Goal: Find specific page/section: Find specific page/section

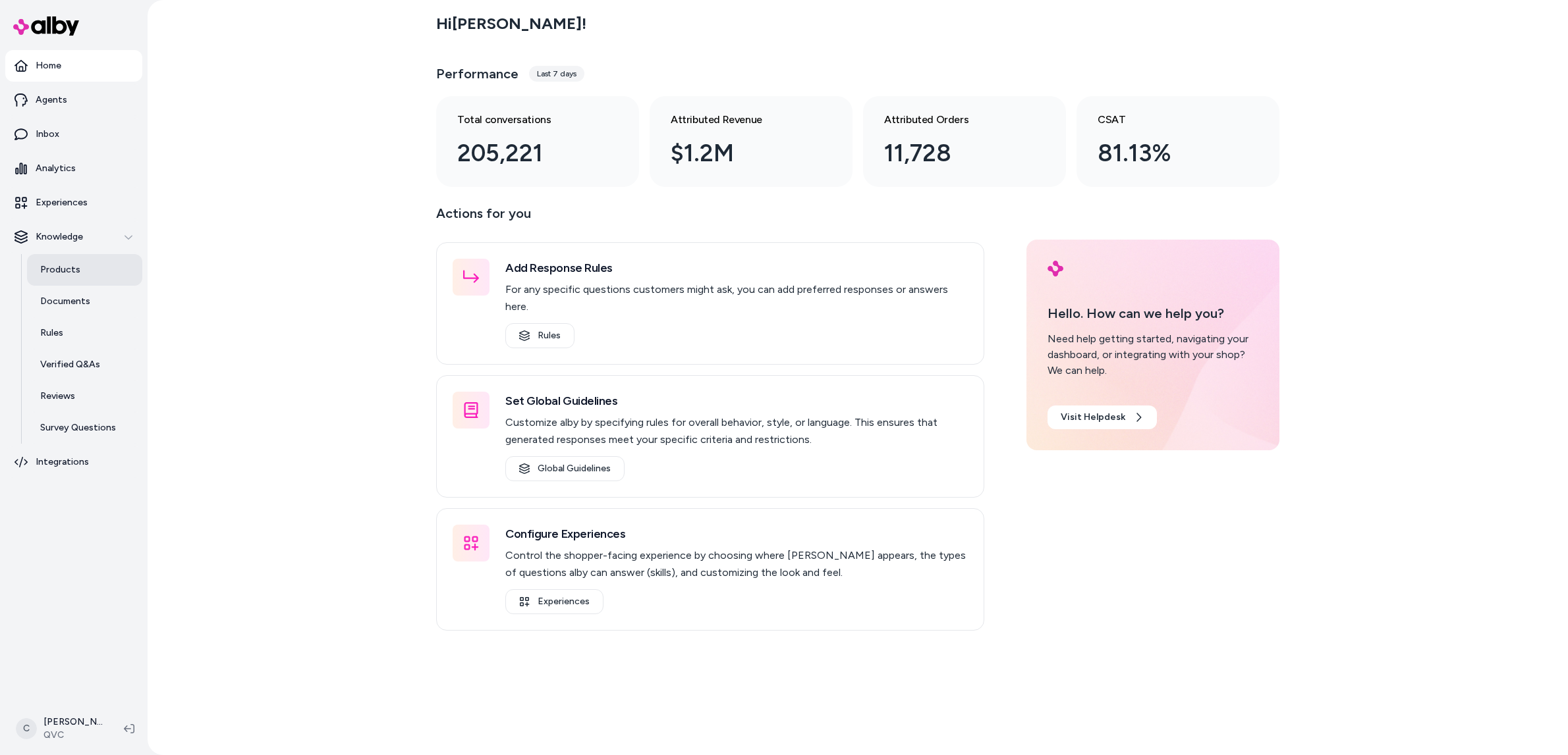
click at [77, 281] on link "Products" at bounding box center [84, 270] width 115 height 32
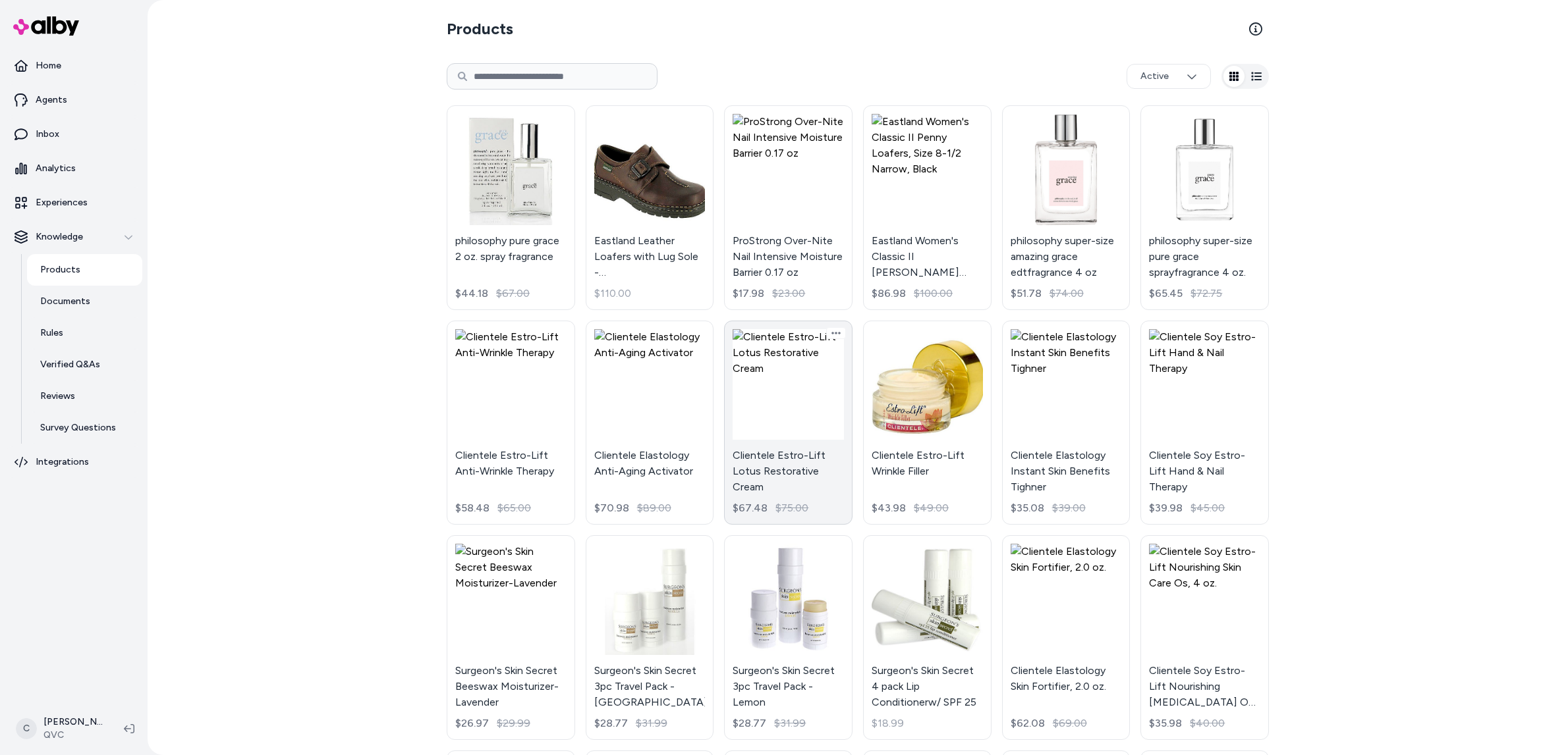
scroll to position [863, 0]
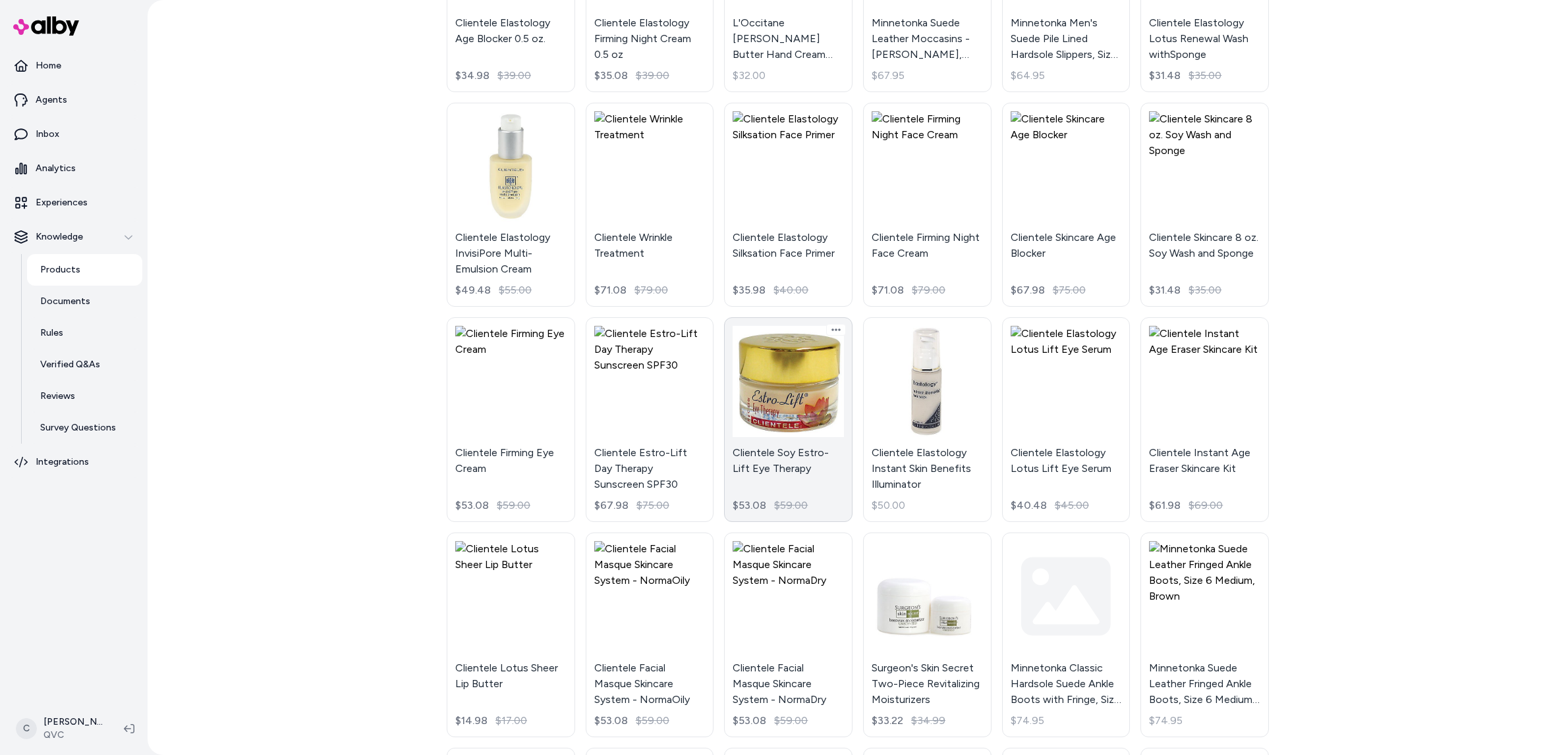
click at [815, 458] on link "Clientele Soy Estro-Lift Eye Therapy $53.08 $59.00" at bounding box center [788, 420] width 128 height 205
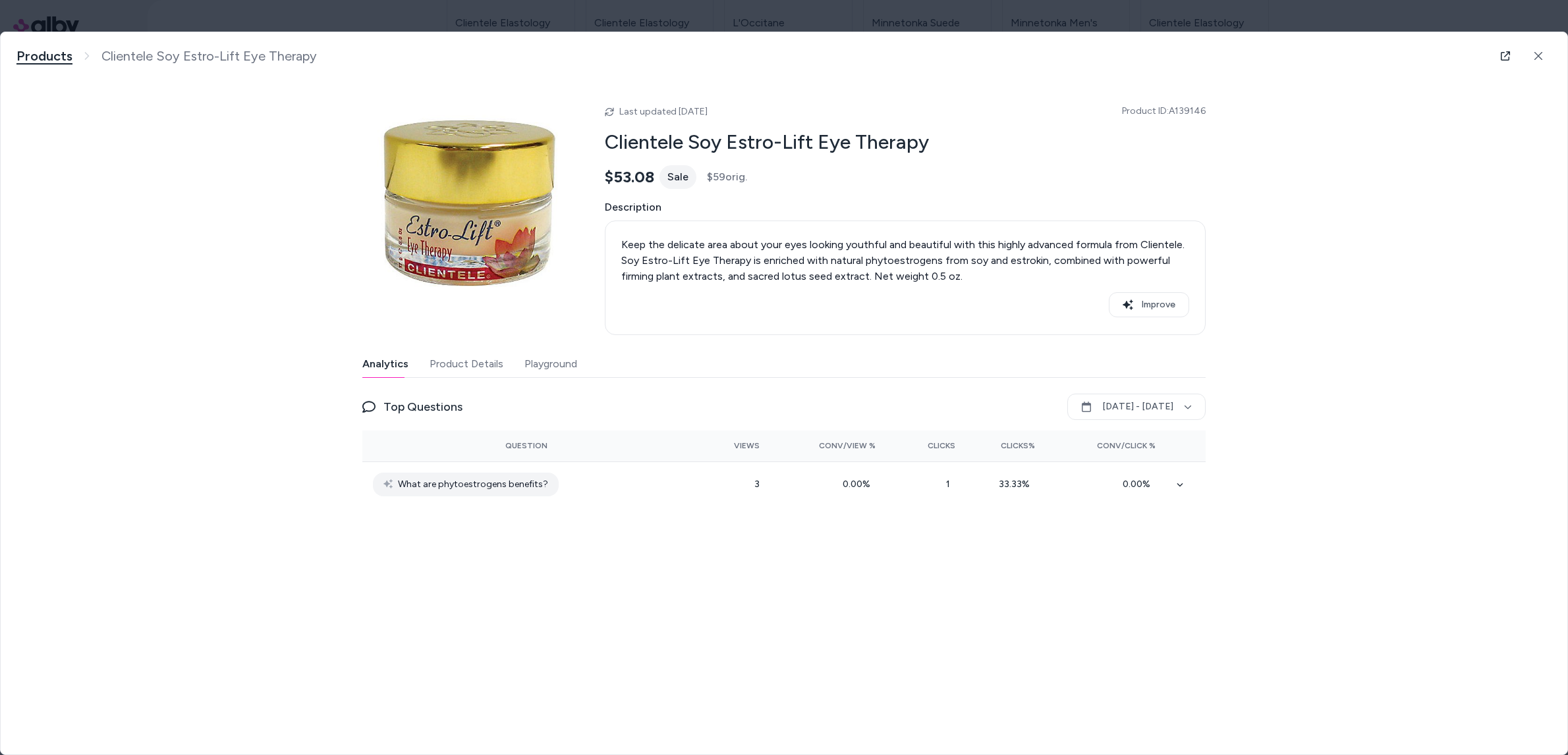
click at [52, 58] on link "Products" at bounding box center [44, 56] width 56 height 16
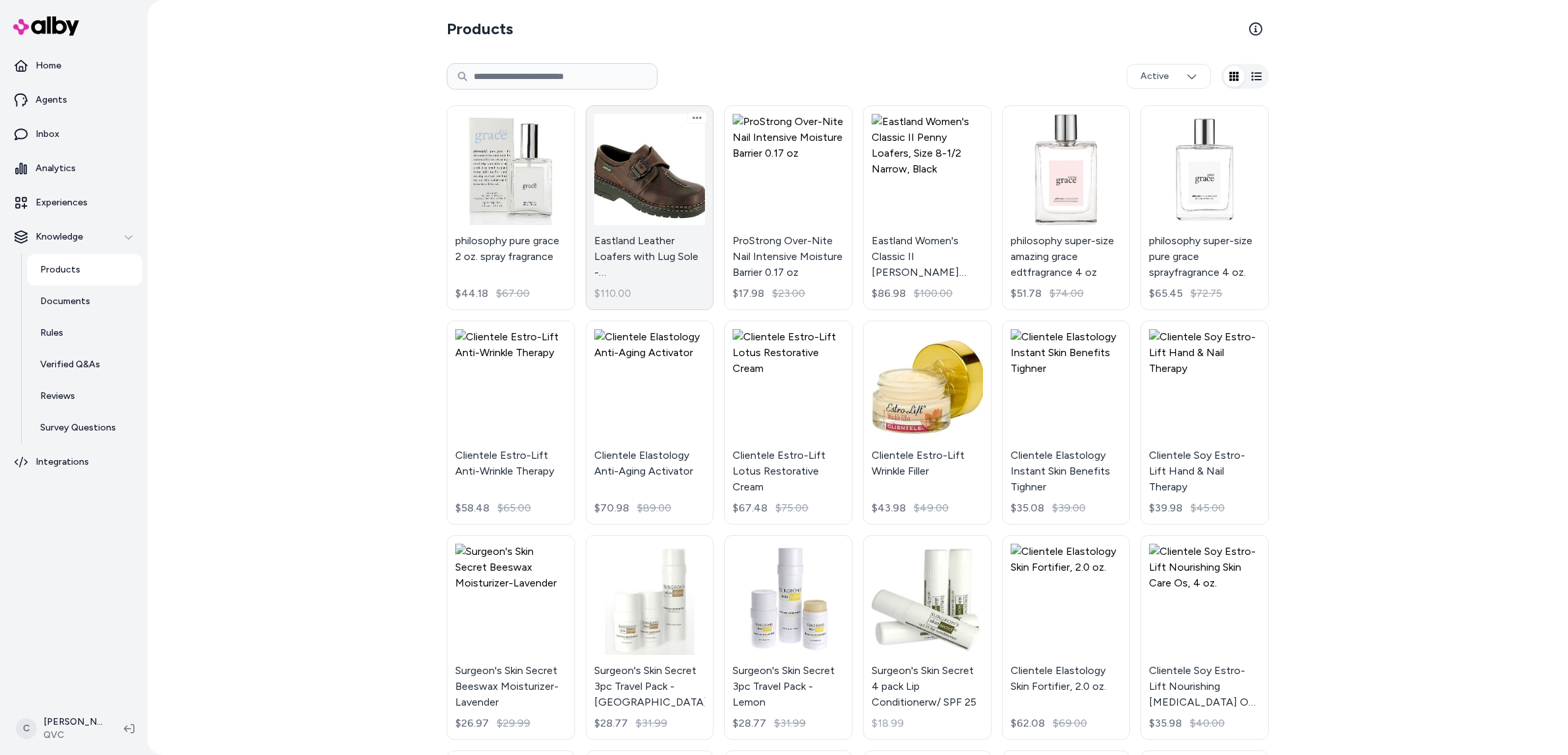
click at [681, 269] on link "Eastland Leather Loafers with Lug Sole - Syracuse,10-1/2 Medium $110.00" at bounding box center [650, 208] width 128 height 205
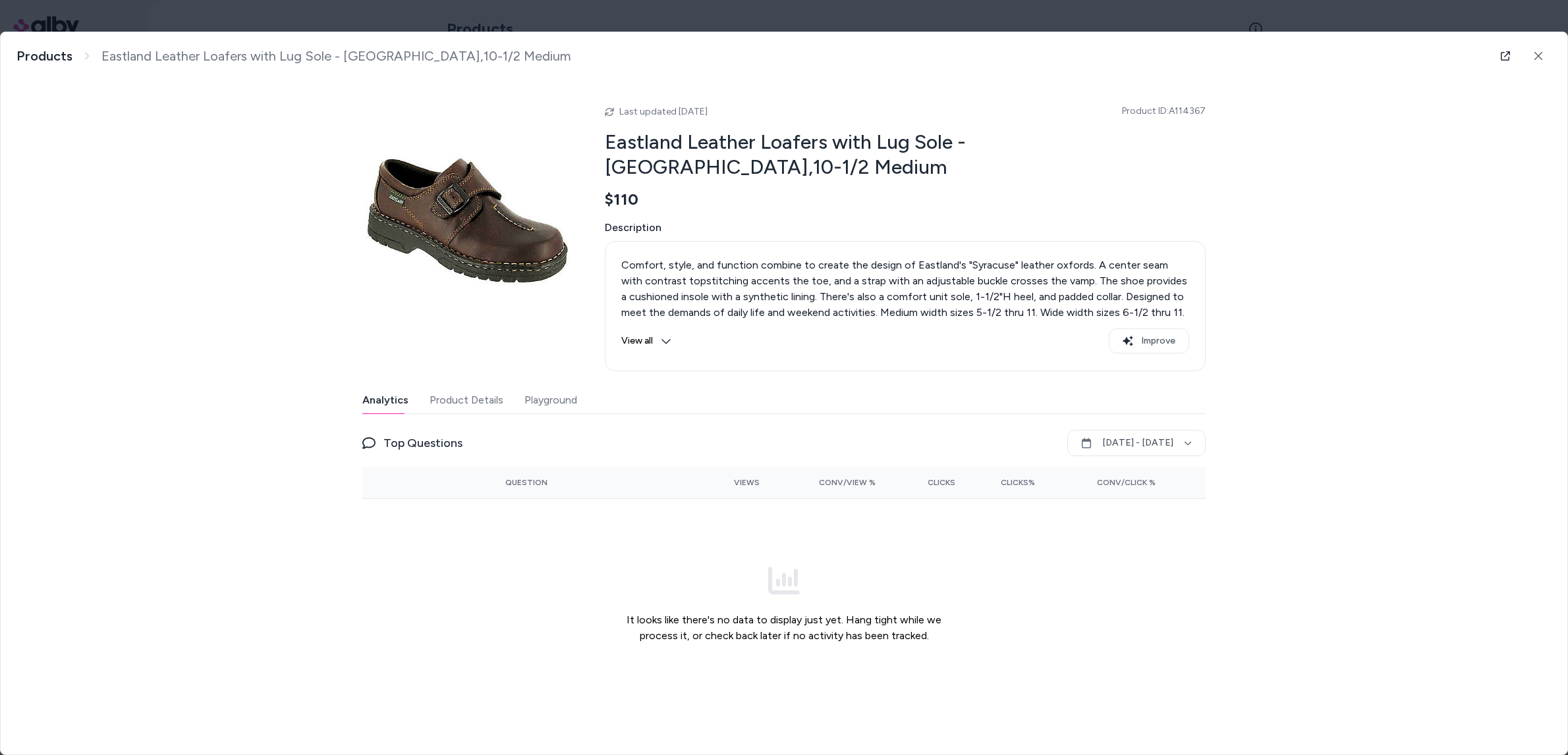
click at [88, 22] on body "Home Agents Inbox Analytics Experiences Knowledge Products Documents Rules Veri…" at bounding box center [784, 377] width 1568 height 755
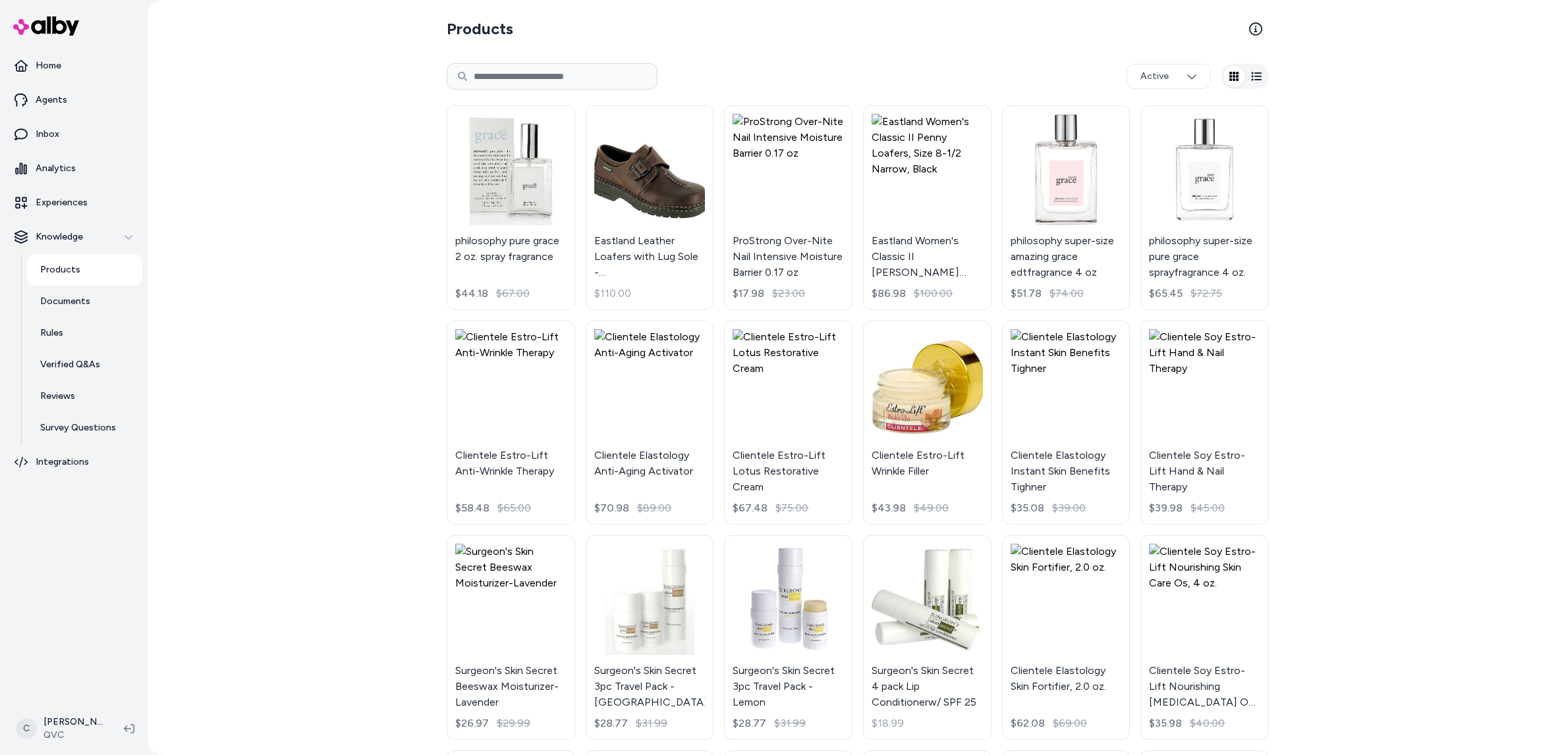
click at [506, 83] on input at bounding box center [552, 76] width 211 height 26
type input "*****"
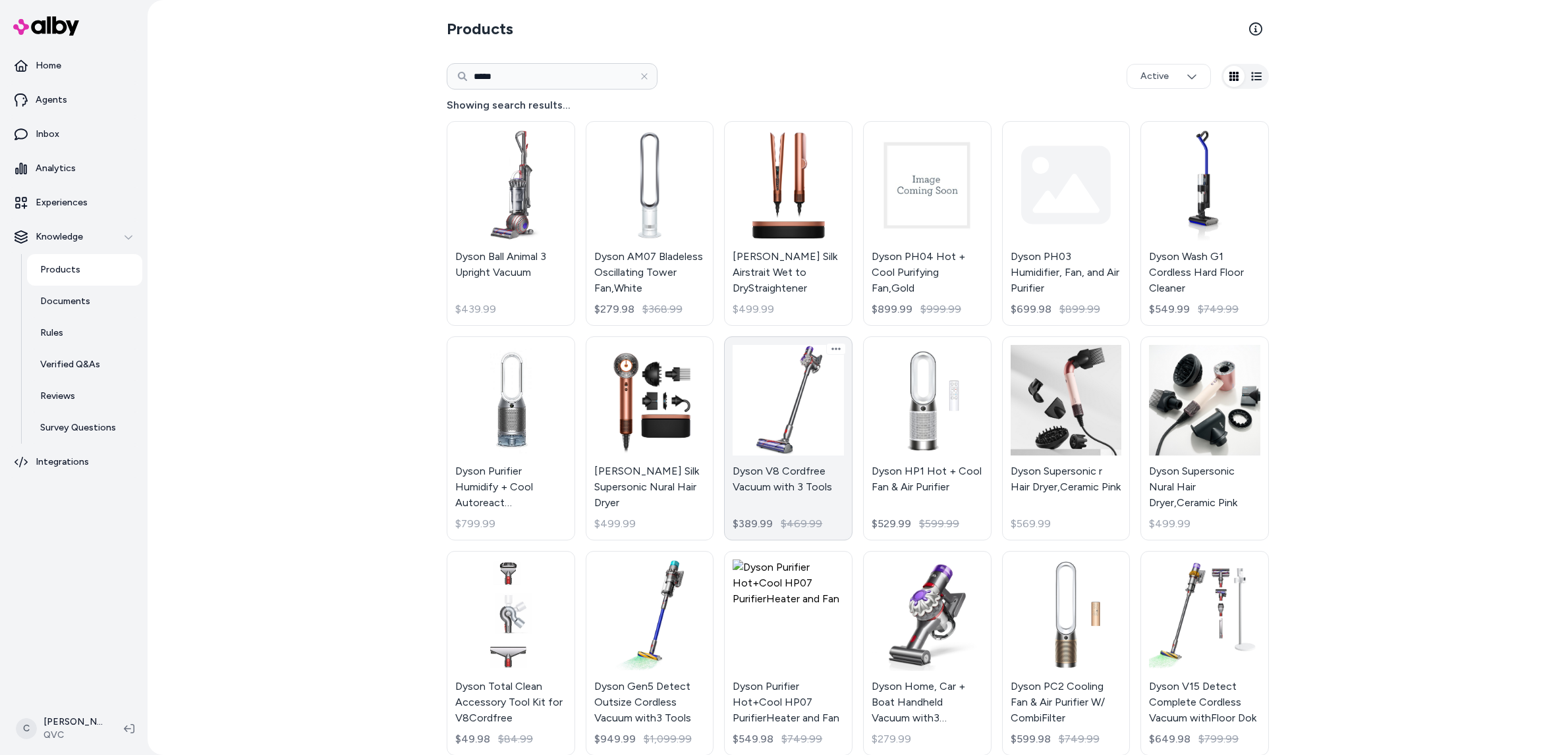
click at [758, 435] on link "Dyson V8 Cordfree Vacuum with 3 Tools $389.99 $469.99" at bounding box center [788, 438] width 128 height 205
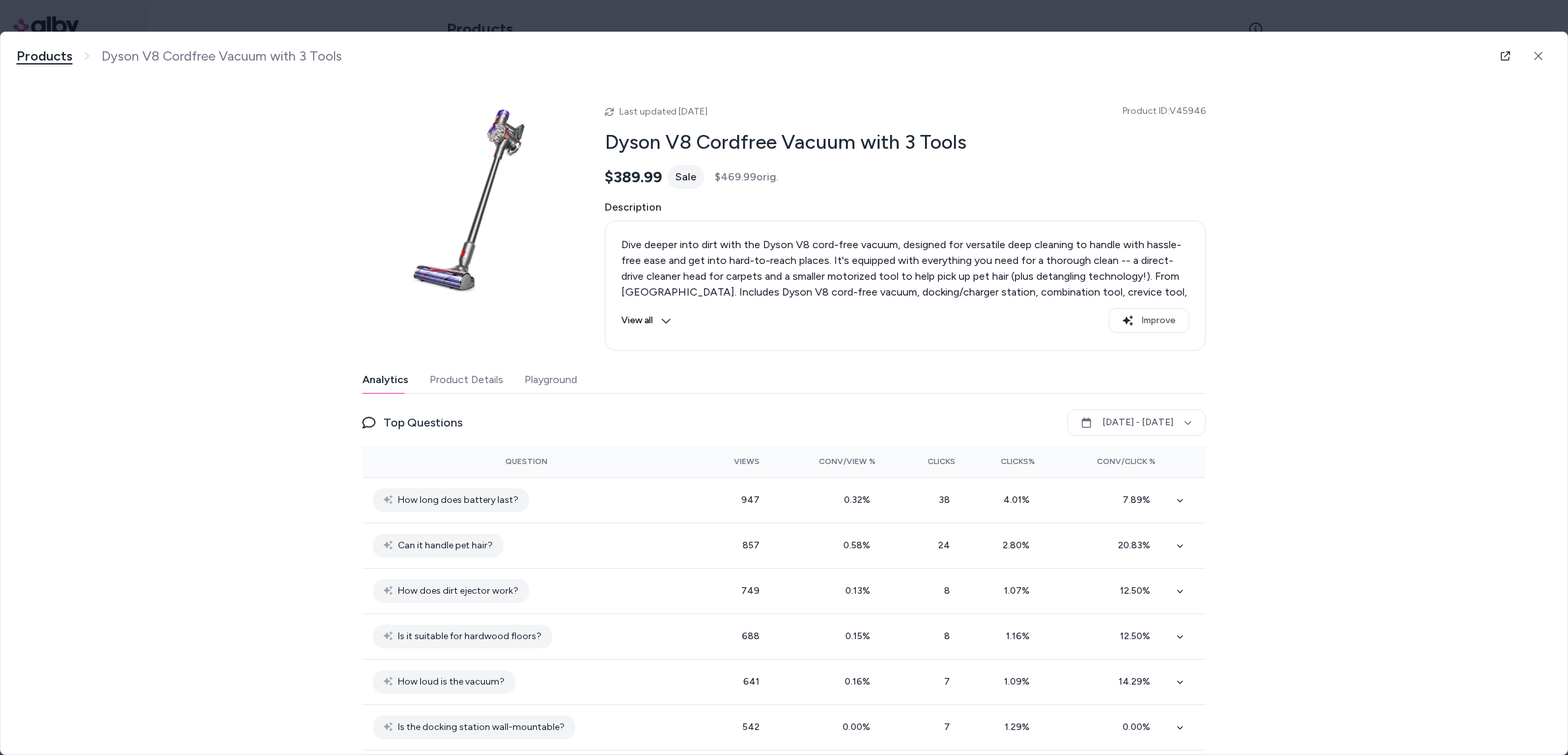
click at [67, 58] on link "Products" at bounding box center [44, 56] width 56 height 16
